Goal: Find specific page/section: Find specific page/section

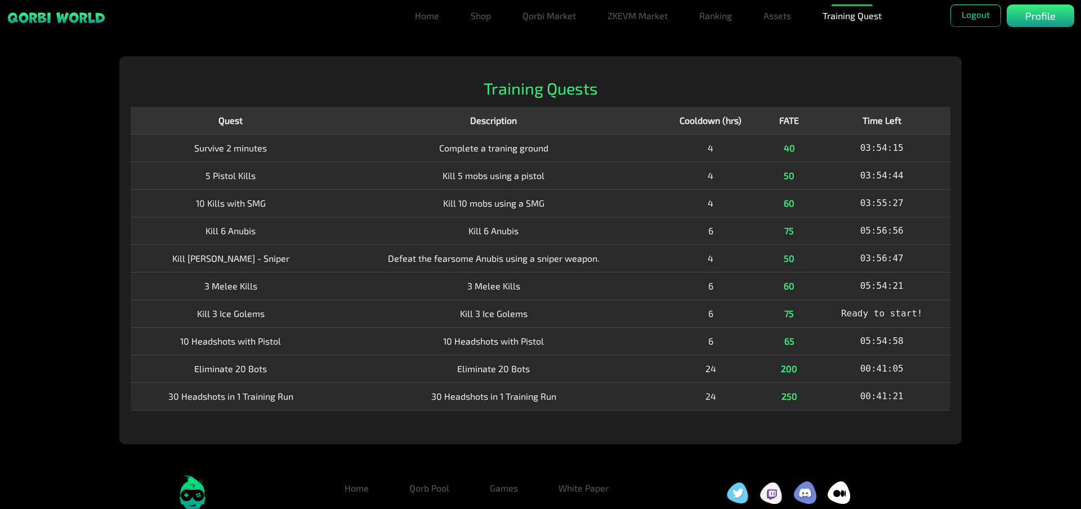
click at [994, 219] on div "Home Shop Qorbi Market ZKEVM Market Ranking Assets Assets Bundles Forge Burn Eg…" at bounding box center [540, 302] width 1081 height 492
